Goal: Transaction & Acquisition: Purchase product/service

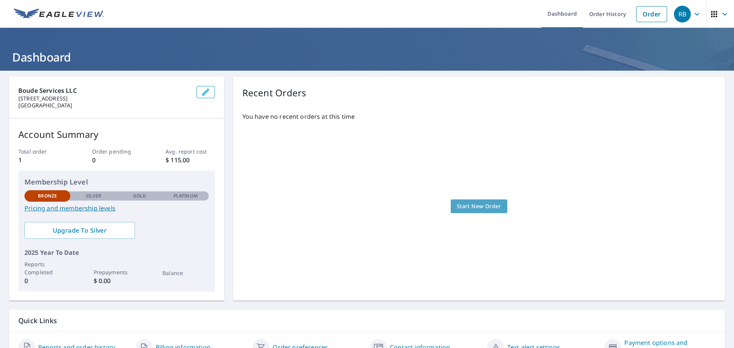
click at [466, 209] on span "Start New Order" at bounding box center [479, 207] width 44 height 10
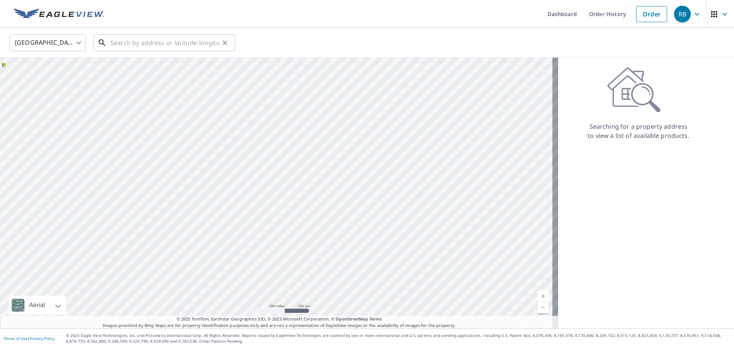
click at [128, 39] on input "text" at bounding box center [165, 42] width 109 height 21
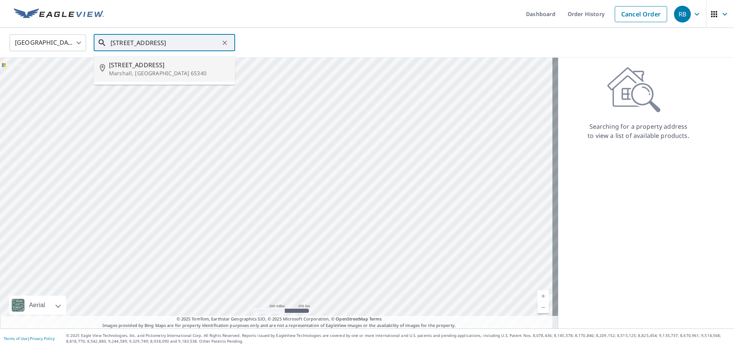
click at [154, 62] on span "614 N English Ave" at bounding box center [169, 64] width 120 height 9
type input "614 N English Ave Marshall, MO 65340"
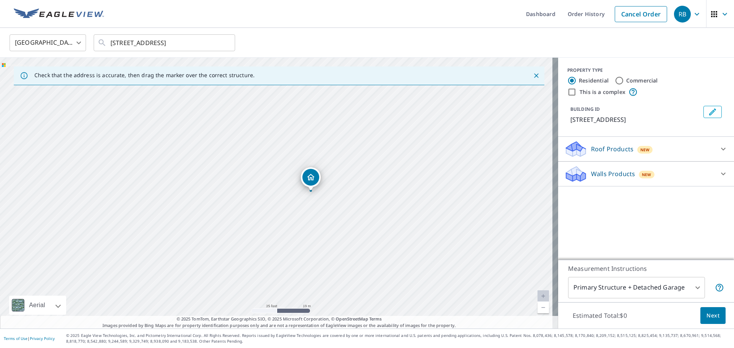
drag, startPoint x: 454, startPoint y: 205, endPoint x: 218, endPoint y: 209, distance: 235.2
click at [218, 209] on div "614 N English Ave Marshall, MO 65340" at bounding box center [279, 193] width 558 height 271
click at [668, 150] on div "Roof Products New" at bounding box center [639, 149] width 150 height 18
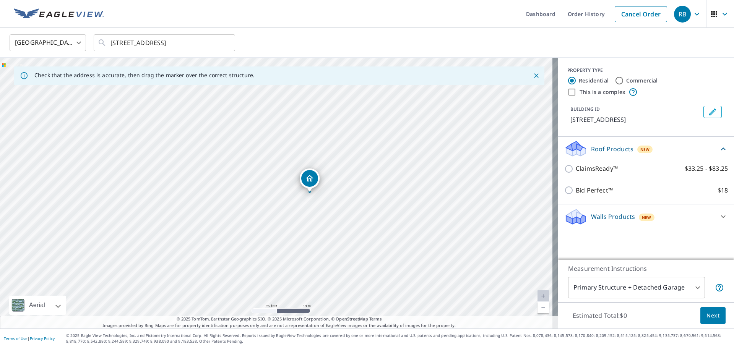
click at [592, 176] on div "ClaimsReady™ $33.25 - $83.25" at bounding box center [646, 169] width 164 height 22
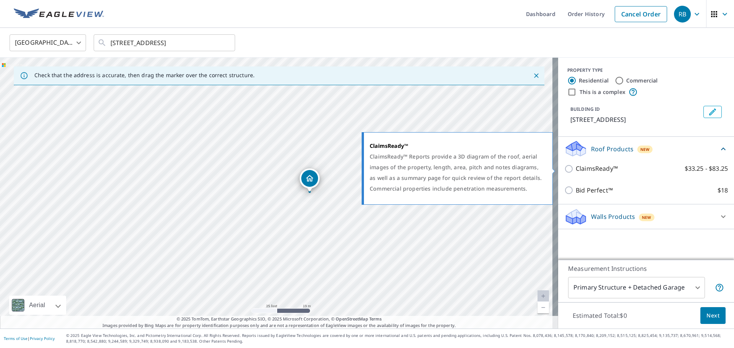
click at [576, 170] on p "ClaimsReady™" at bounding box center [597, 169] width 42 height 10
click at [573, 170] on input "ClaimsReady™ $33.25 - $83.25" at bounding box center [569, 168] width 11 height 9
checkbox input "true"
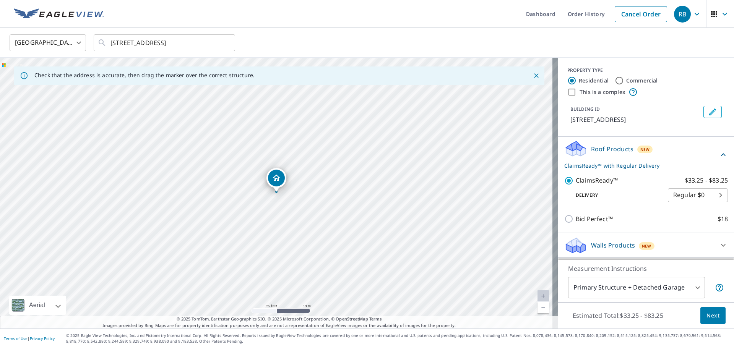
click at [705, 193] on body "RB RB Dashboard Order History Cancel Order RB United States US ​ 614 N English …" at bounding box center [367, 174] width 734 height 348
click at [694, 156] on div at bounding box center [367, 174] width 734 height 348
click at [677, 291] on body "RB RB Dashboard Order History Cancel Order RB United States US ​ 614 N English …" at bounding box center [367, 174] width 734 height 348
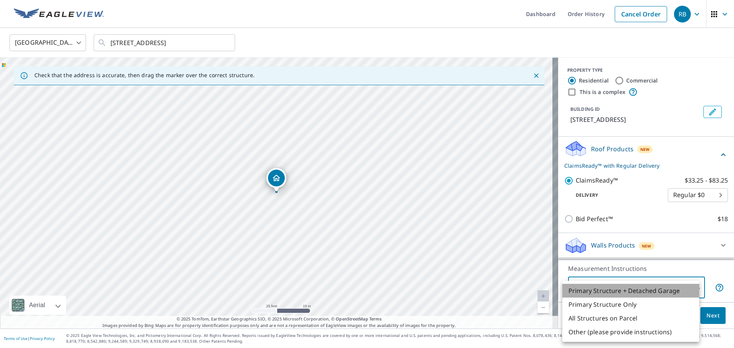
click at [656, 287] on li "Primary Structure + Detached Garage" at bounding box center [630, 291] width 137 height 14
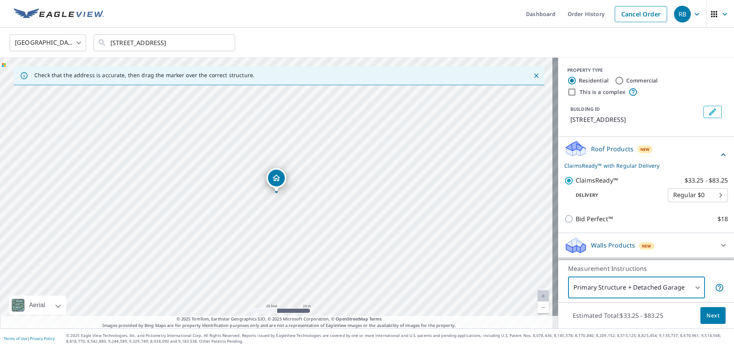
click at [701, 317] on button "Next" at bounding box center [713, 315] width 25 height 17
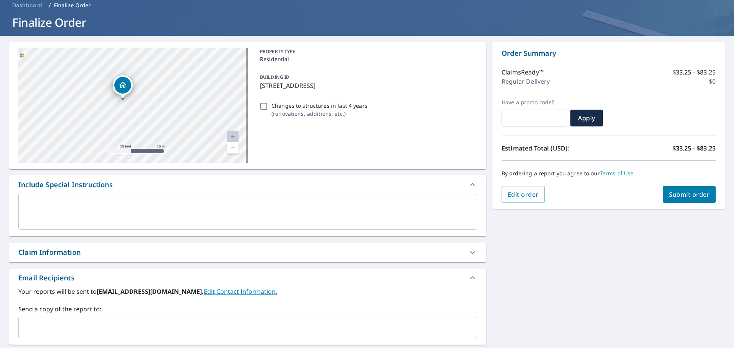
scroll to position [38, 0]
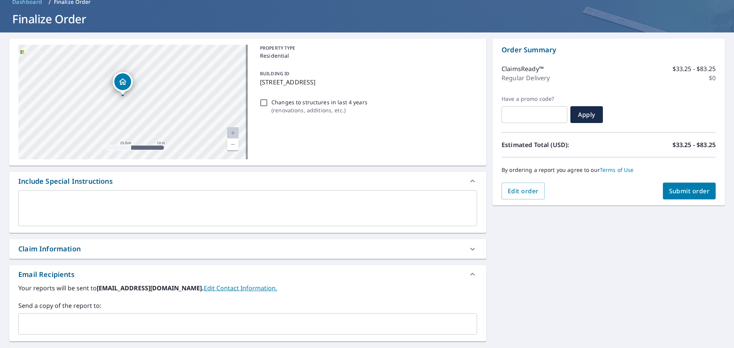
click at [172, 249] on div "Claim Information" at bounding box center [240, 249] width 445 height 10
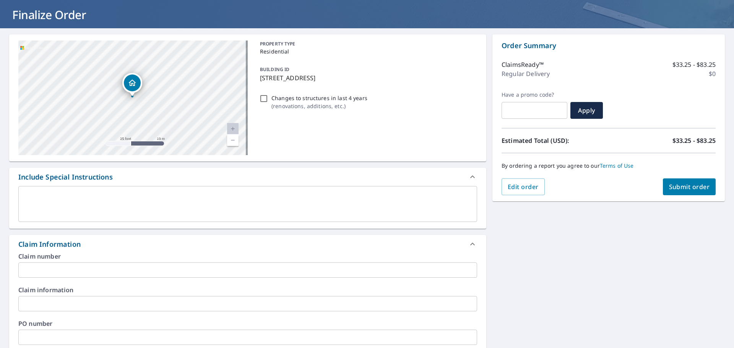
scroll to position [0, 0]
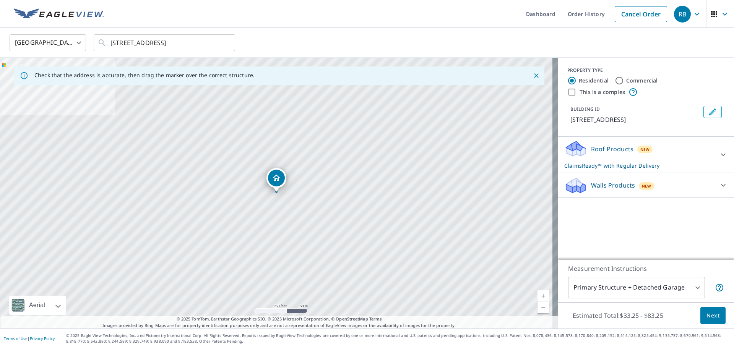
click at [665, 154] on div "Roof Products New ClaimsReady™ with Regular Delivery" at bounding box center [639, 155] width 150 height 30
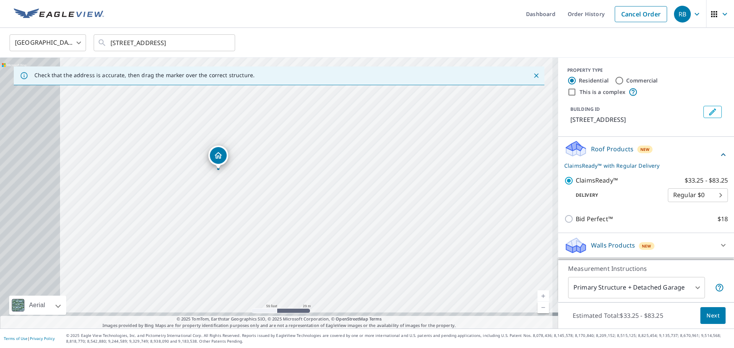
drag, startPoint x: 163, startPoint y: 179, endPoint x: 178, endPoint y: 184, distance: 15.8
click at [178, 184] on div "614 N English Ave Marshall, MO 65340" at bounding box center [279, 193] width 558 height 271
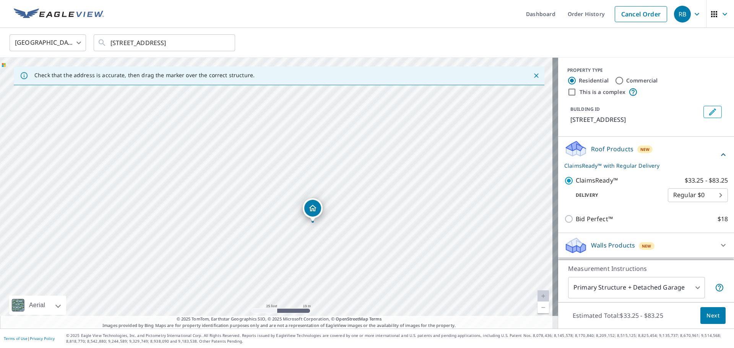
drag, startPoint x: 316, startPoint y: 177, endPoint x: 346, endPoint y: 213, distance: 46.5
click at [346, 213] on div "614 N English Ave Marshall, MO 65340" at bounding box center [279, 193] width 558 height 271
